Goal: Transaction & Acquisition: Book appointment/travel/reservation

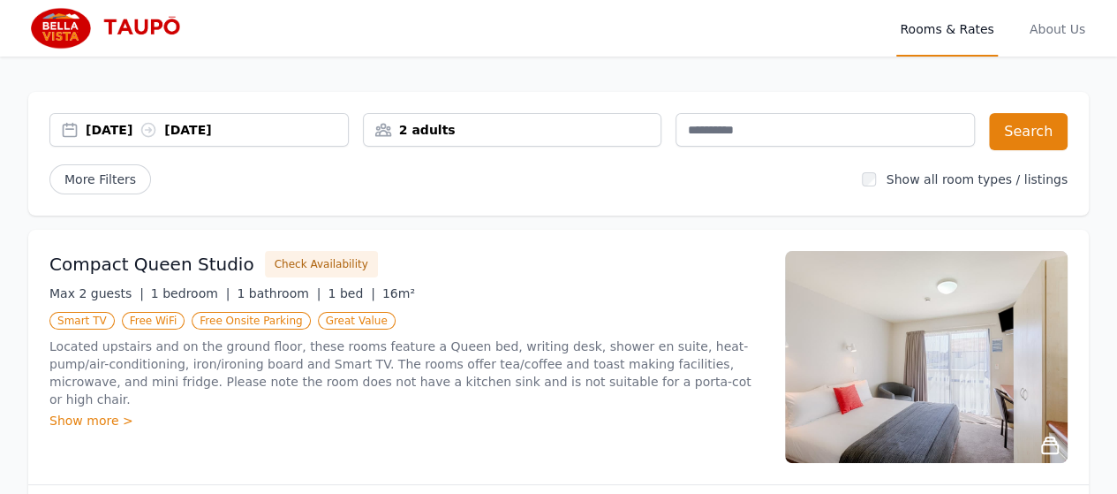
click at [157, 127] on icon at bounding box center [148, 130] width 18 height 18
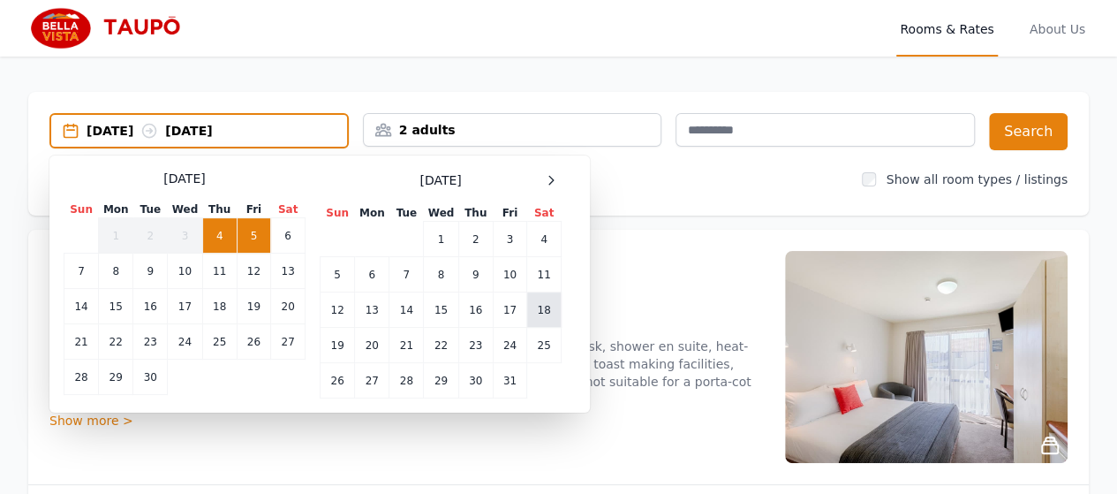
click at [542, 306] on td "18" at bounding box center [544, 309] width 34 height 35
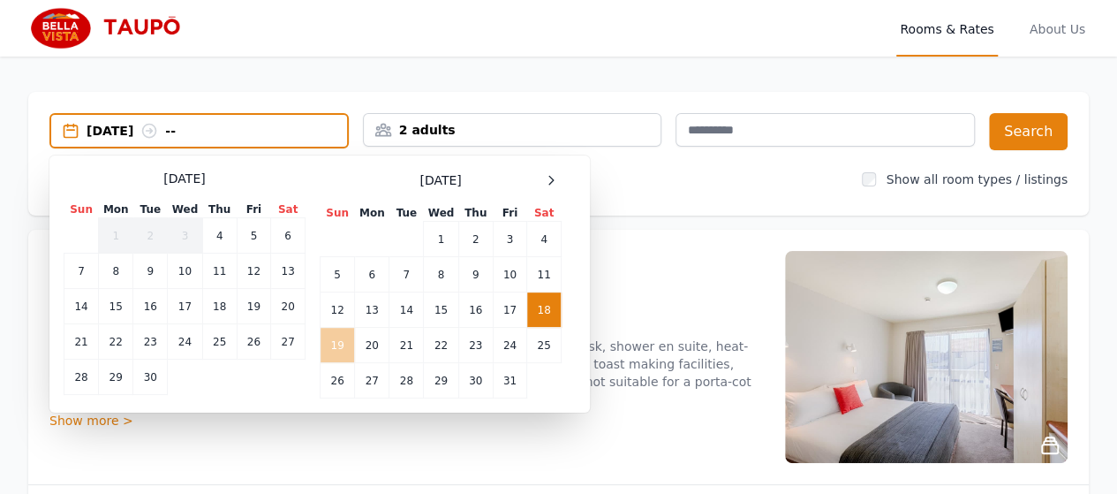
click at [332, 343] on td "19" at bounding box center [337, 345] width 34 height 35
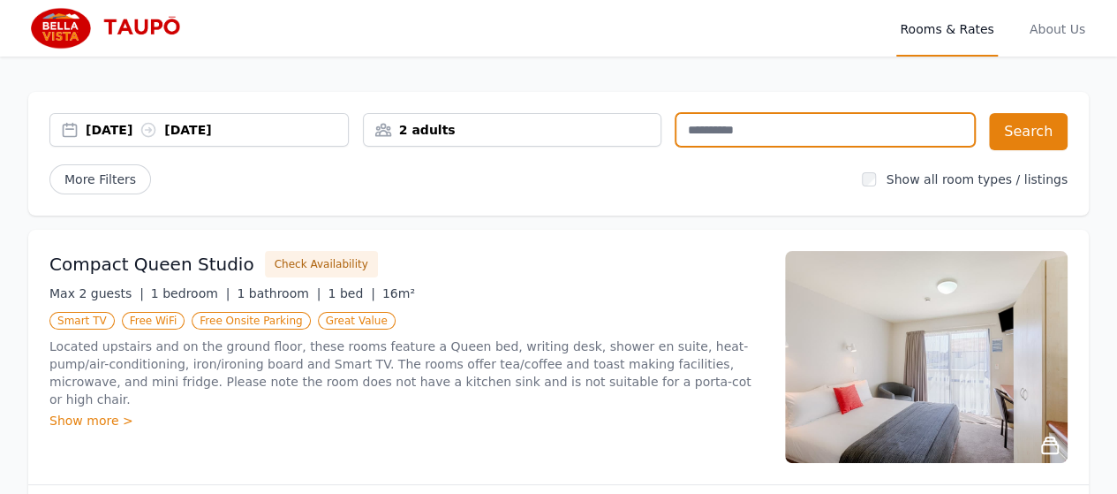
click at [810, 124] on input "text" at bounding box center [824, 130] width 299 height 34
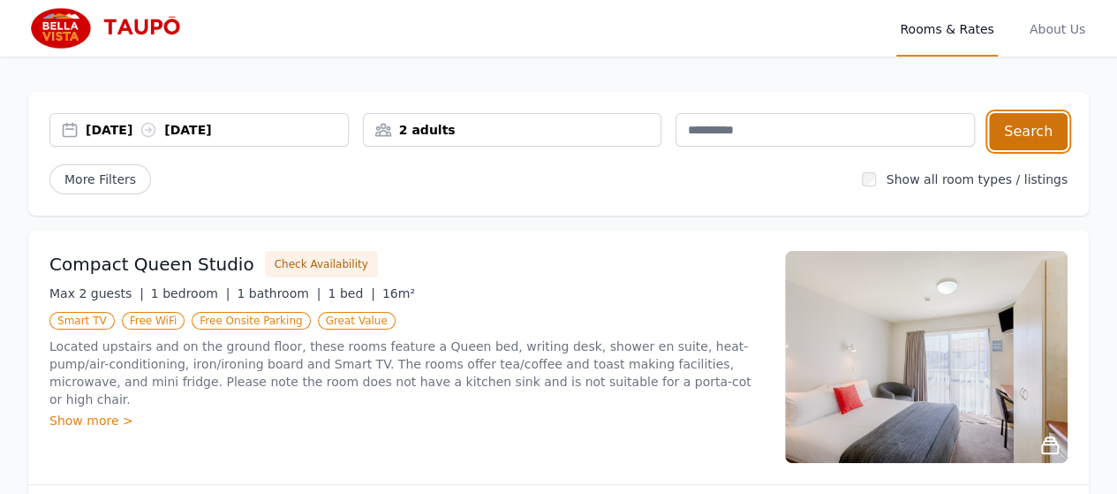
click at [1044, 133] on button "Search" at bounding box center [1028, 131] width 79 height 37
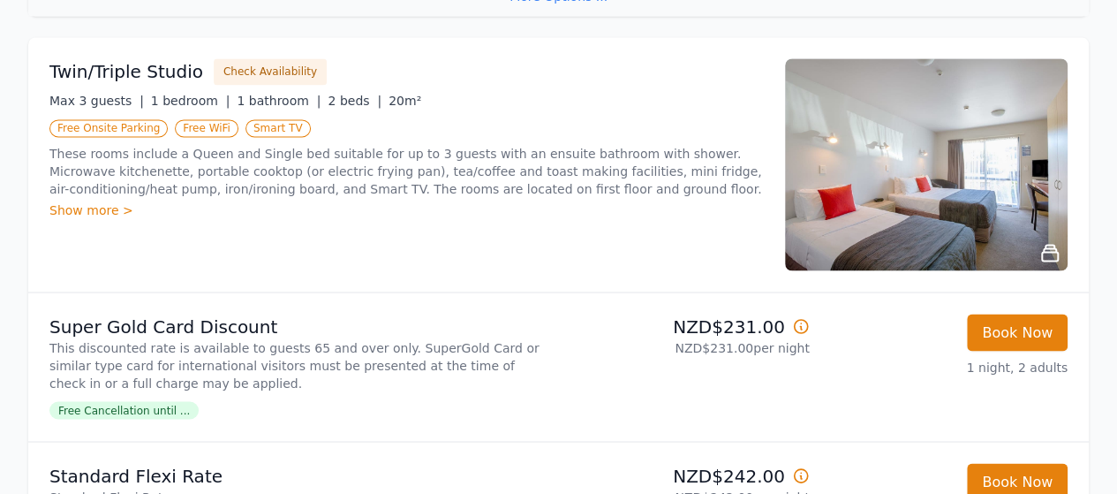
scroll to position [1413, 0]
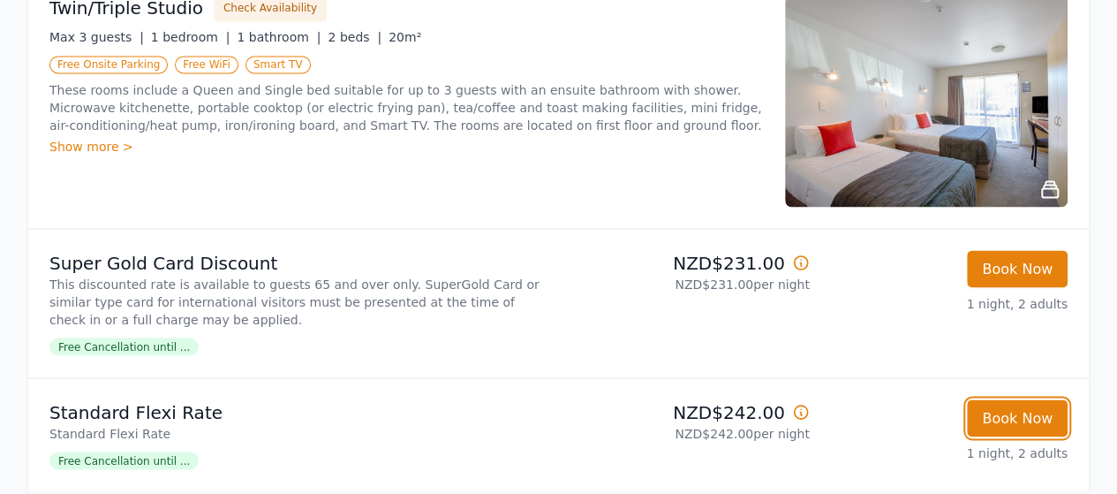
drag, startPoint x: 996, startPoint y: 407, endPoint x: 912, endPoint y: 393, distance: 85.1
click at [912, 393] on li "Standard Flexi Rate Standard Flexi Rate Free Cancellation until ... NZD$242.00 …" at bounding box center [558, 434] width 1060 height 114
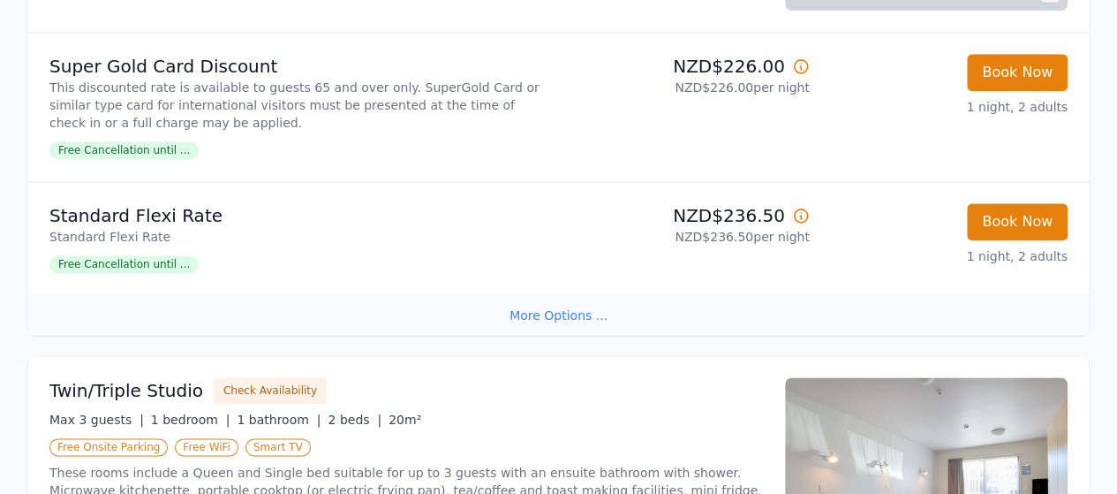
scroll to position [1295, 0]
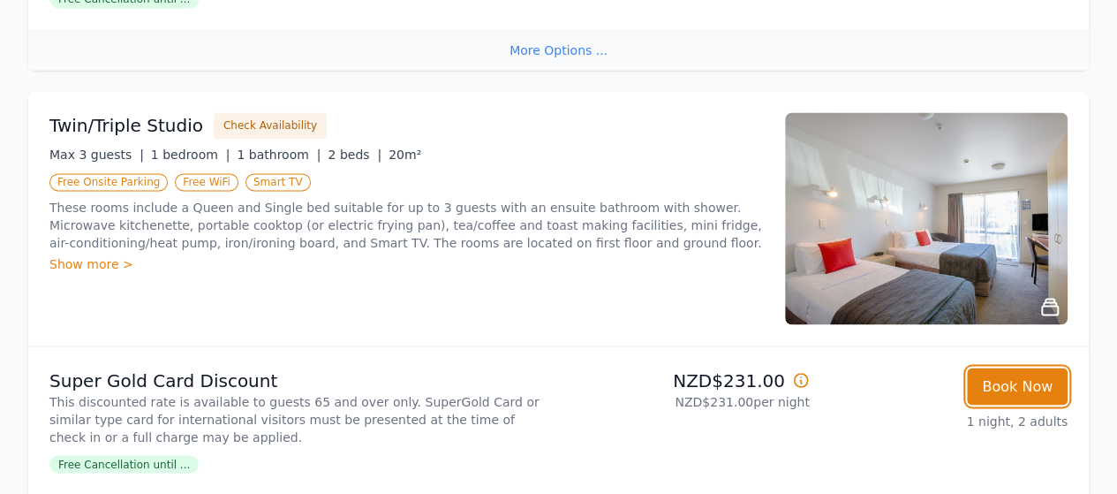
drag, startPoint x: 991, startPoint y: 393, endPoint x: 934, endPoint y: 416, distance: 61.8
click at [934, 416] on div "Book Now 1 night, 2 adults" at bounding box center [946, 420] width 244 height 106
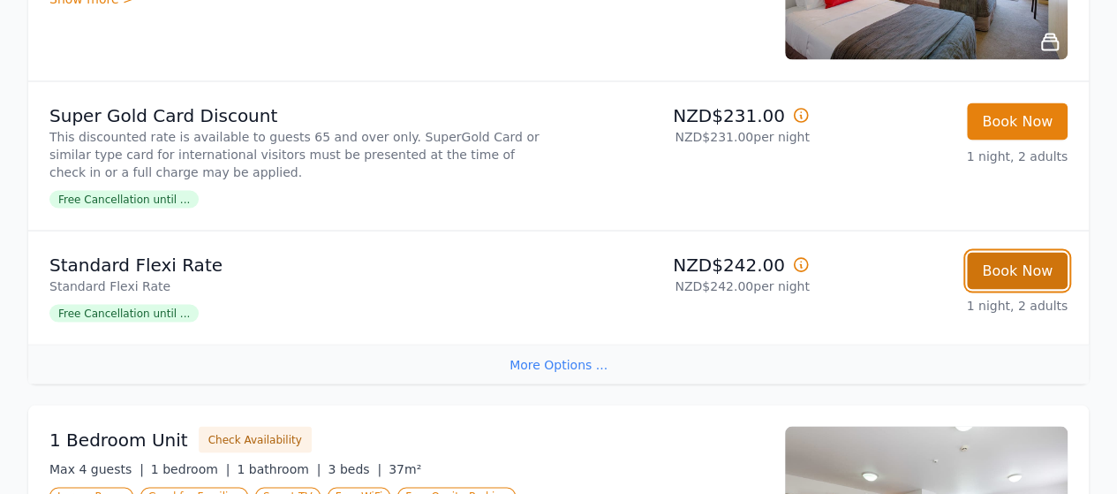
click at [1015, 261] on button "Book Now" at bounding box center [1017, 270] width 101 height 37
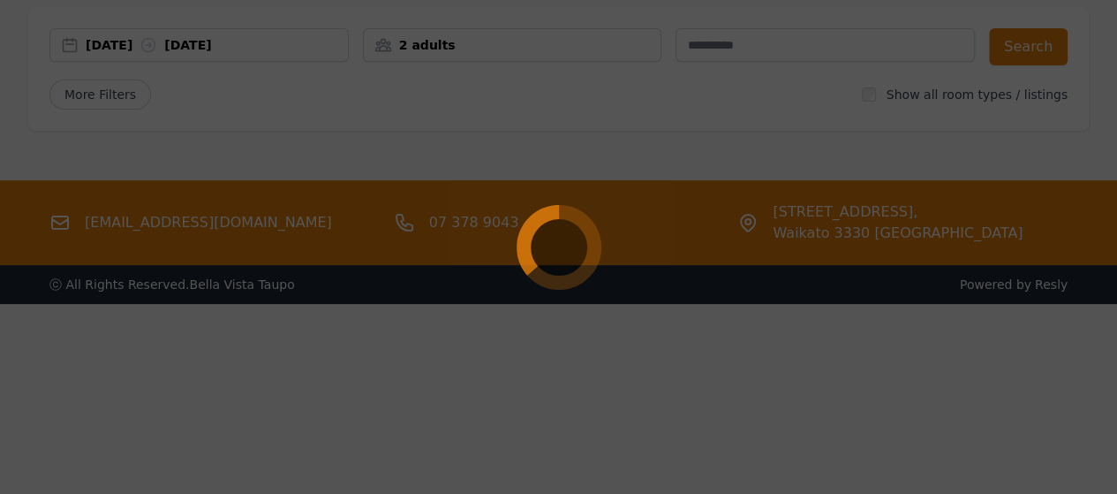
select select "**"
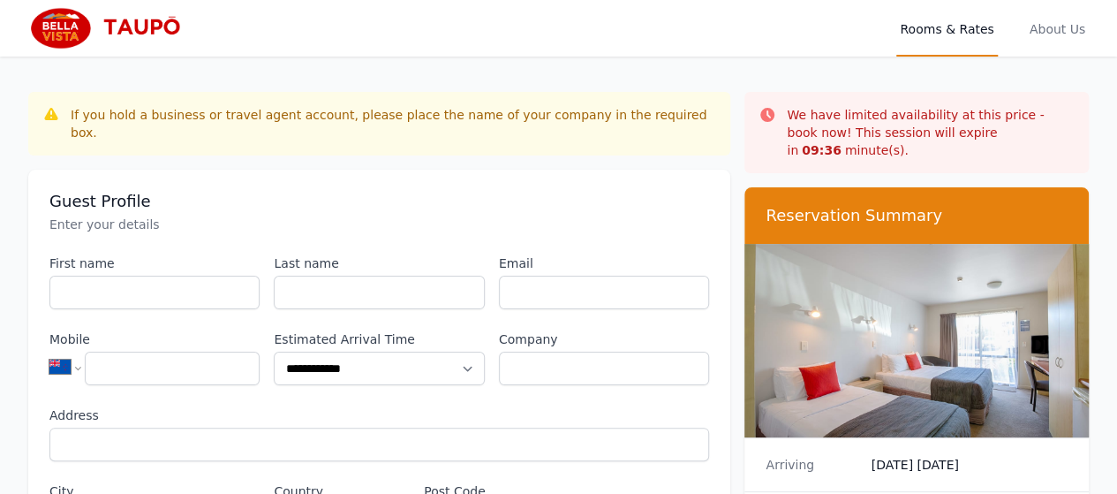
click at [101, 29] on img at bounding box center [113, 28] width 170 height 42
